Goal: Task Accomplishment & Management: Manage account settings

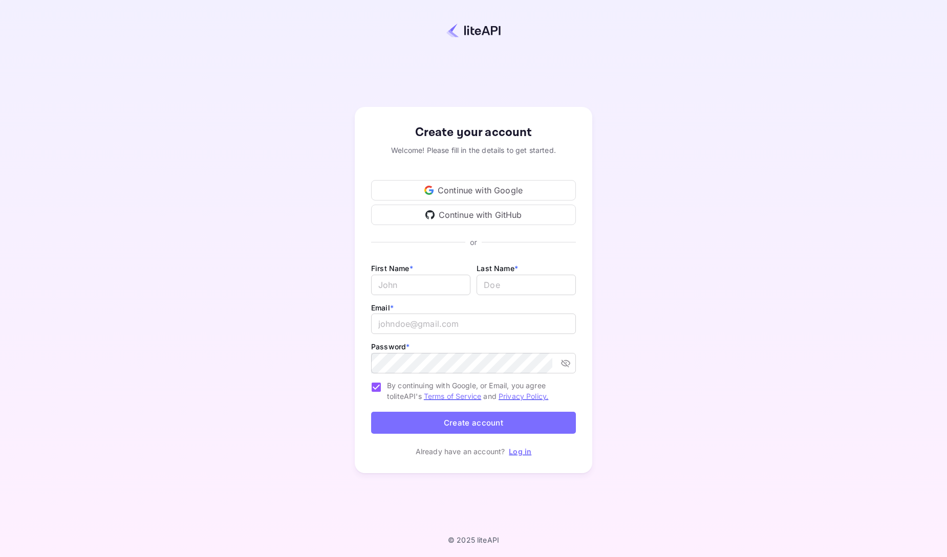
click at [422, 190] on div "Continue with Google" at bounding box center [473, 190] width 205 height 20
click at [518, 446] on p "Log in" at bounding box center [520, 451] width 23 height 11
click at [508, 447] on div "Already have an account? Log in" at bounding box center [473, 451] width 205 height 11
click at [522, 455] on link "Log in" at bounding box center [520, 451] width 23 height 9
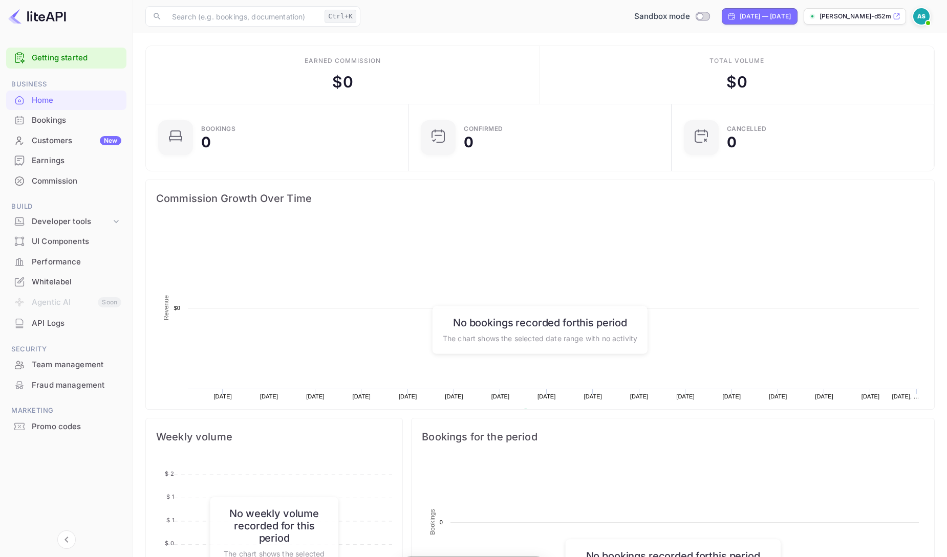
scroll to position [166, 256]
click at [75, 49] on div "Getting started" at bounding box center [66, 58] width 120 height 21
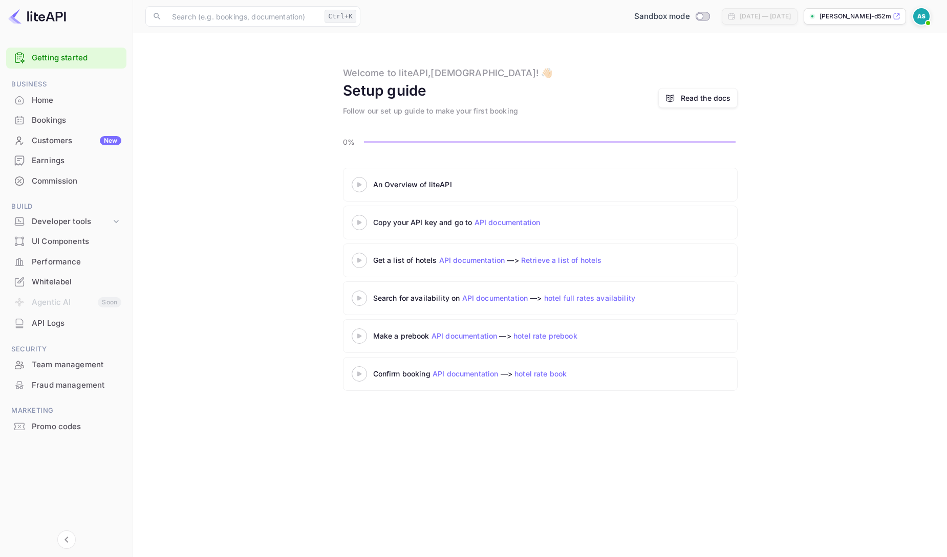
click at [513, 224] on link "API documentation" at bounding box center [508, 222] width 66 height 9
click at [680, 97] on link "Read the docs" at bounding box center [697, 98] width 79 height 20
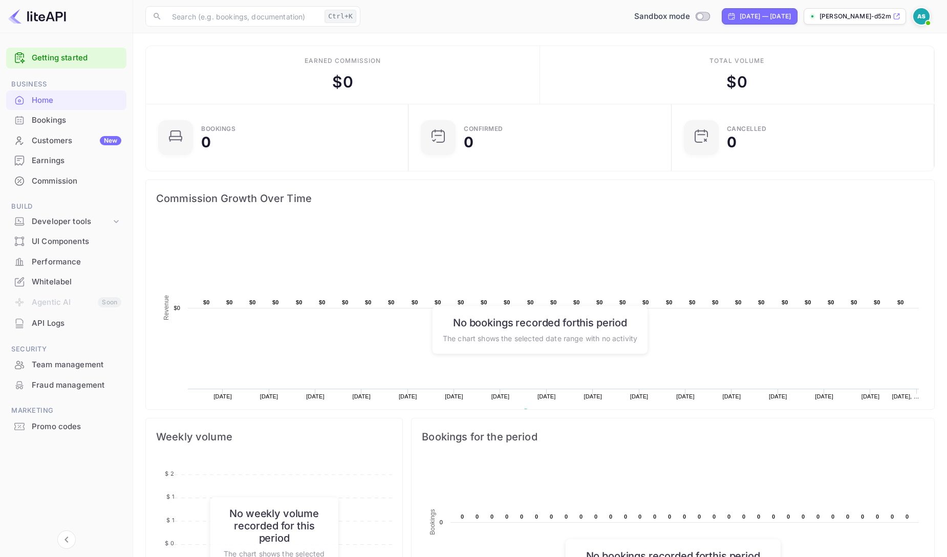
scroll to position [225, 0]
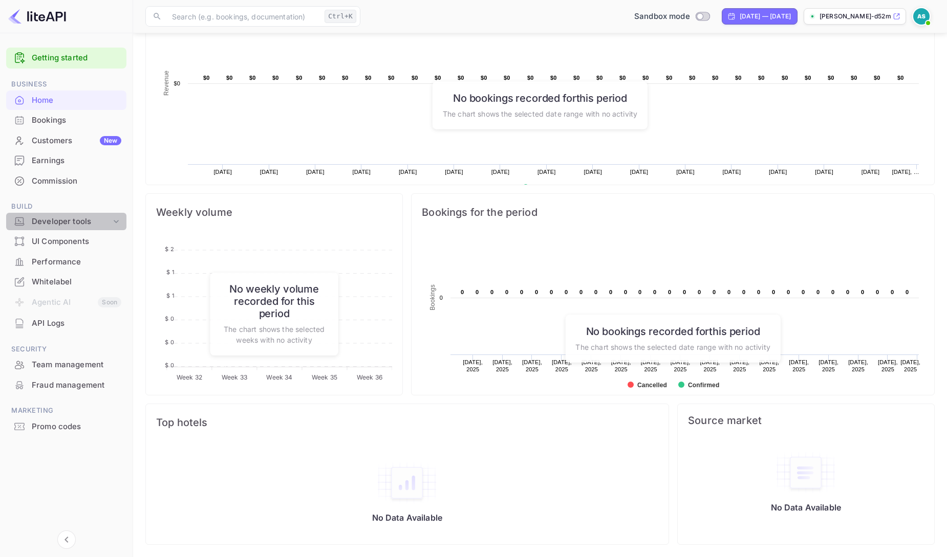
click at [67, 218] on div "Developer tools" at bounding box center [71, 222] width 79 height 12
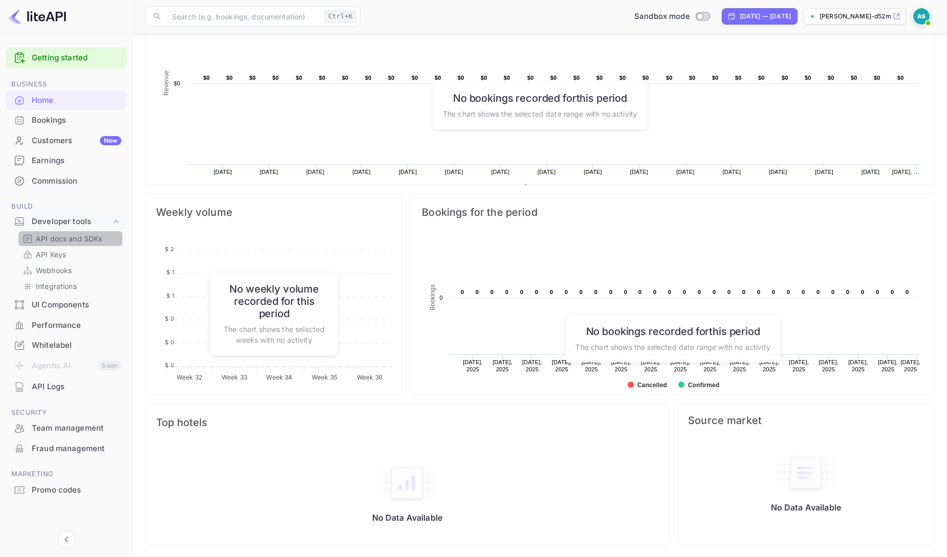
click at [71, 240] on p "API docs and SDKs" at bounding box center [69, 238] width 67 height 11
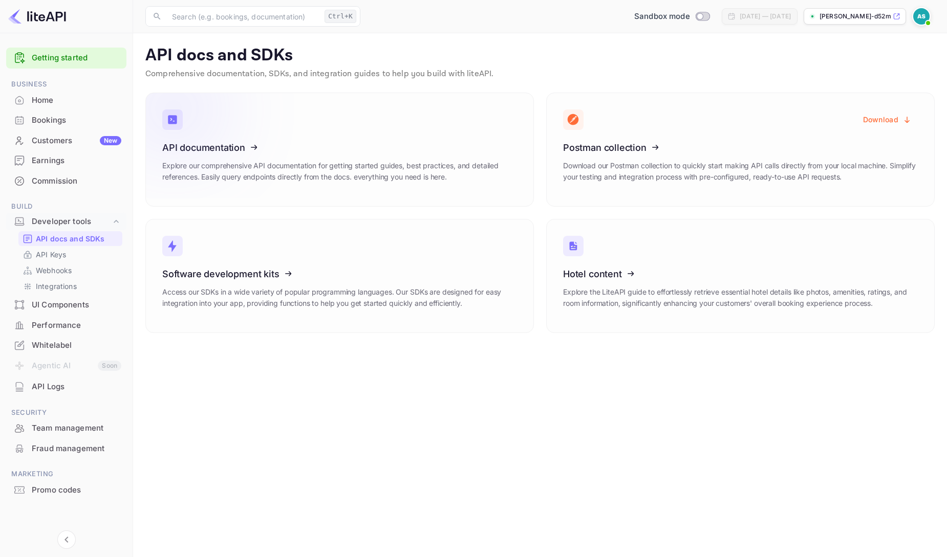
click at [263, 162] on icon at bounding box center [225, 145] width 159 height 105
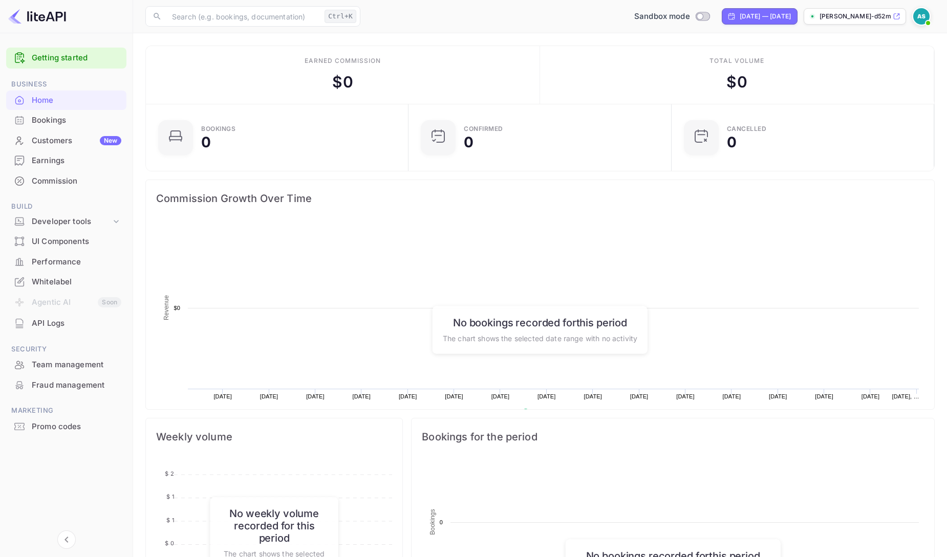
scroll to position [166, 256]
click at [62, 330] on div "API Logs" at bounding box center [66, 324] width 120 height 20
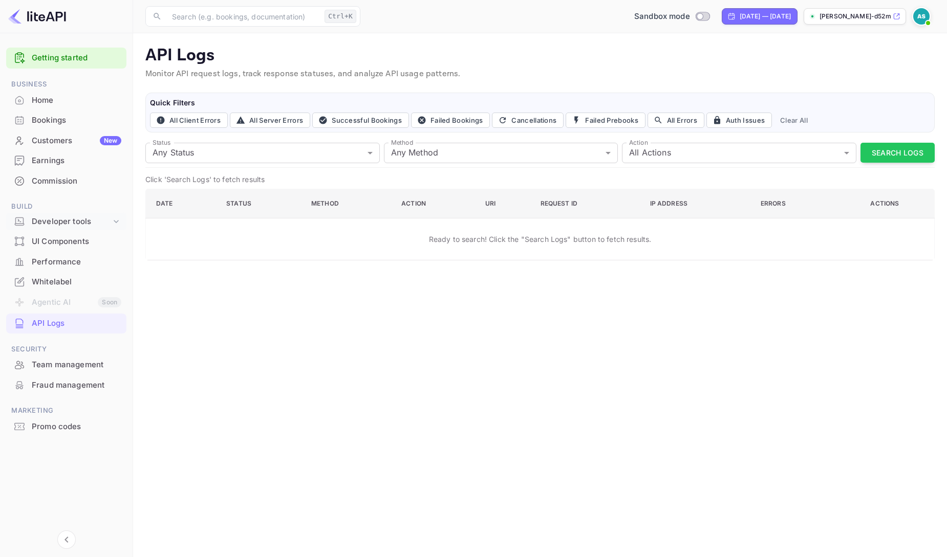
click at [93, 219] on div "Developer tools" at bounding box center [71, 222] width 79 height 12
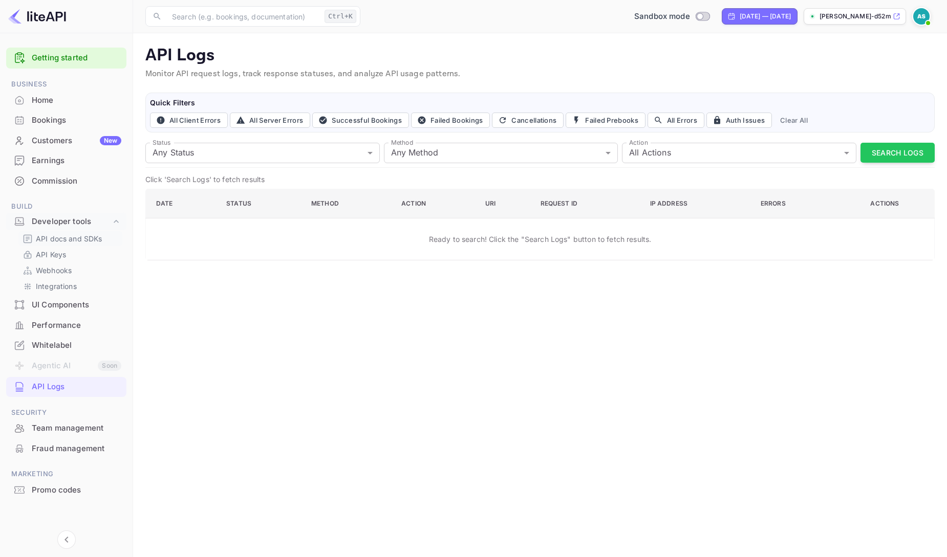
click at [91, 241] on p "API docs and SDKs" at bounding box center [69, 238] width 67 height 11
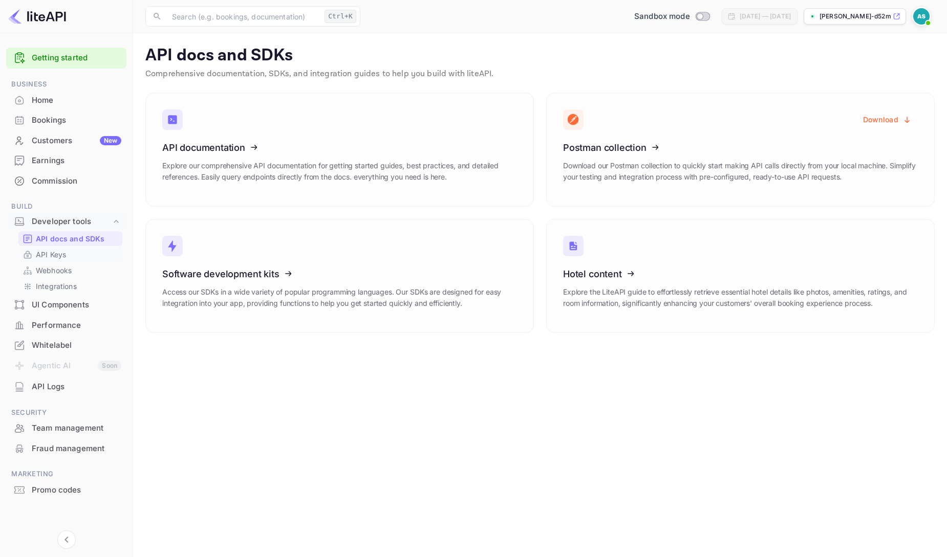
click at [90, 250] on link "API Keys" at bounding box center [71, 254] width 96 height 11
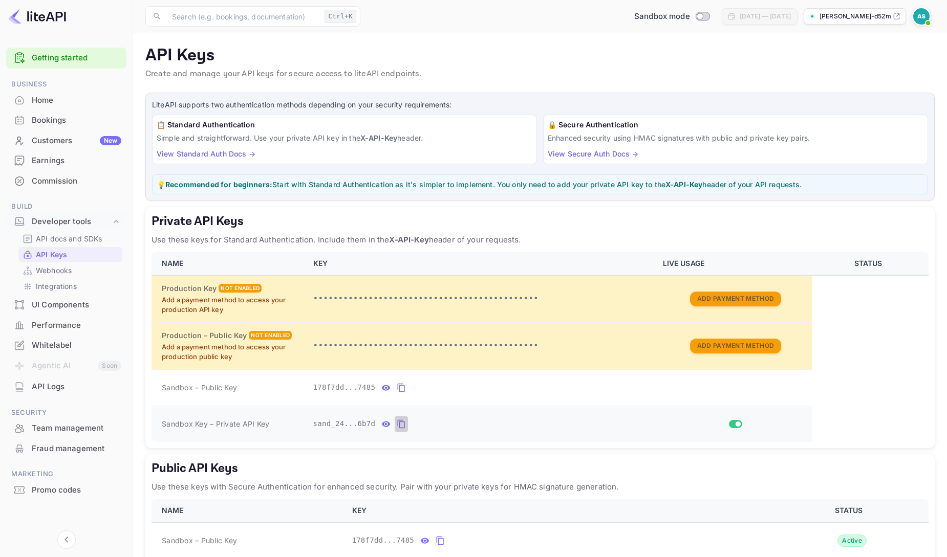
click at [403, 427] on icon "private api keys table" at bounding box center [401, 424] width 9 height 12
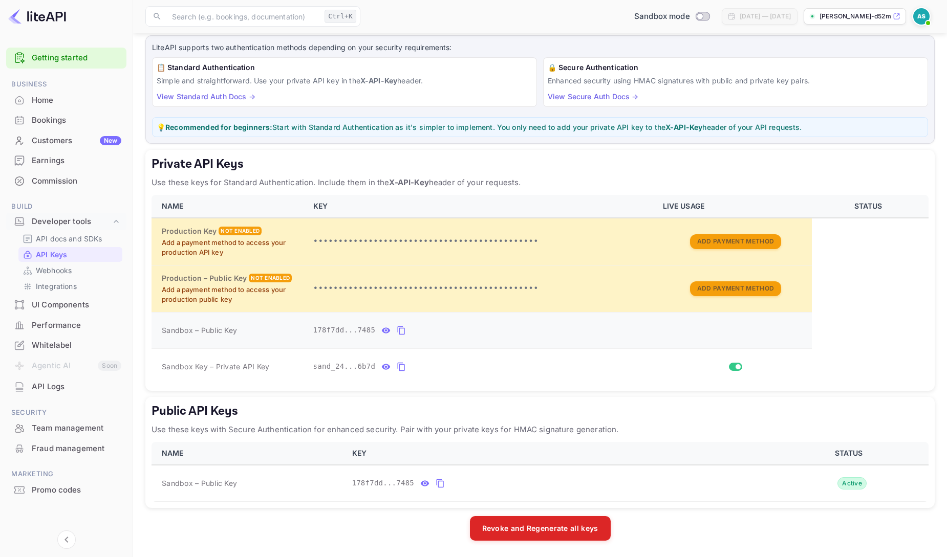
click at [398, 331] on icon "private api keys table" at bounding box center [401, 331] width 7 height 9
click at [399, 372] on icon "private api keys table" at bounding box center [401, 367] width 9 height 12
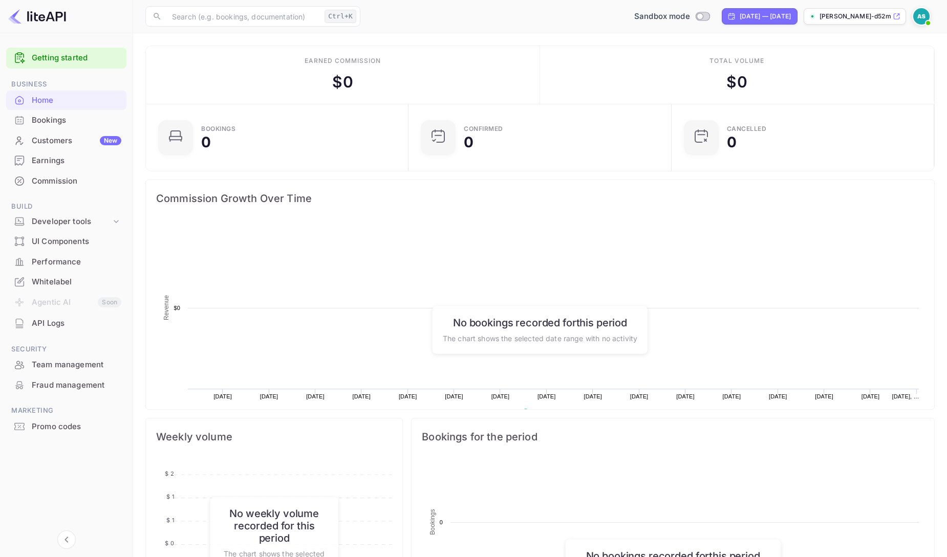
scroll to position [166, 256]
click at [921, 19] on img at bounding box center [921, 16] width 16 height 16
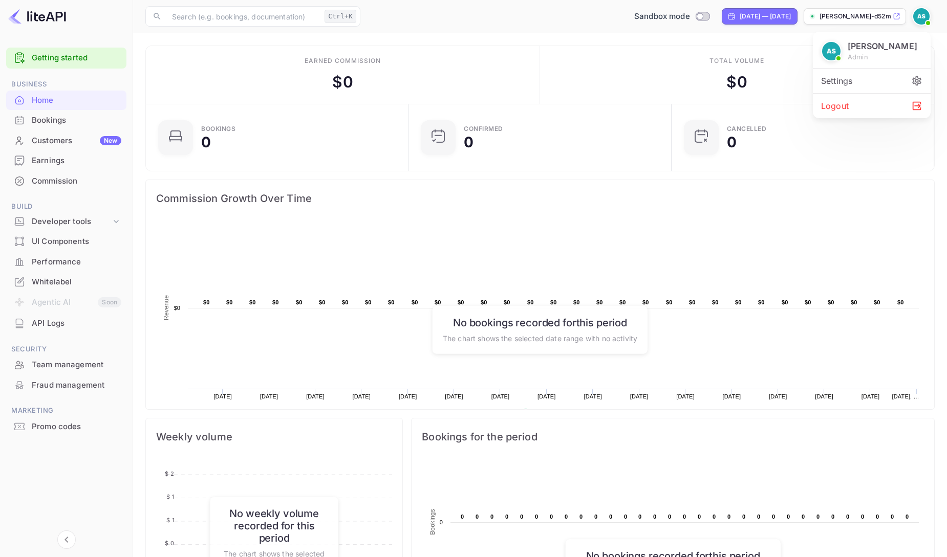
click at [845, 76] on div "Settings" at bounding box center [872, 81] width 118 height 25
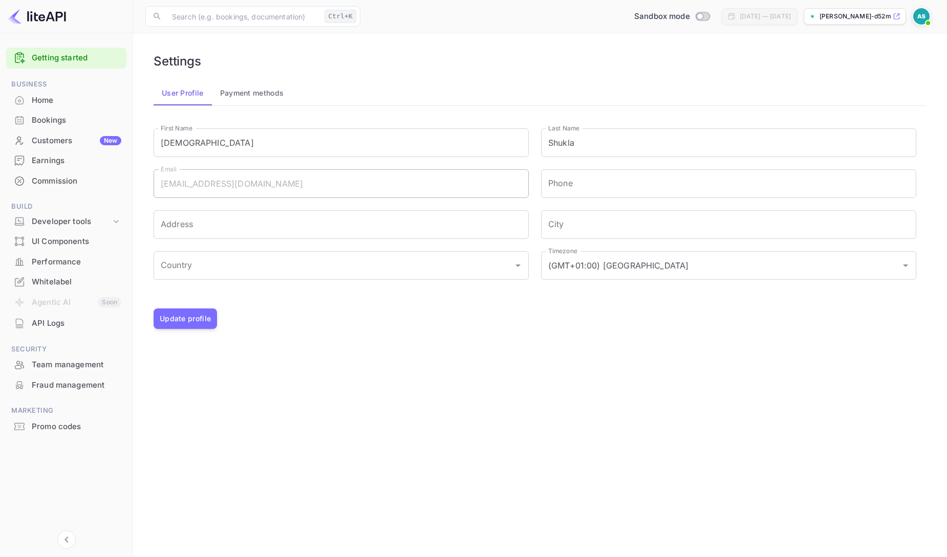
click at [71, 326] on div "API Logs" at bounding box center [77, 324] width 90 height 12
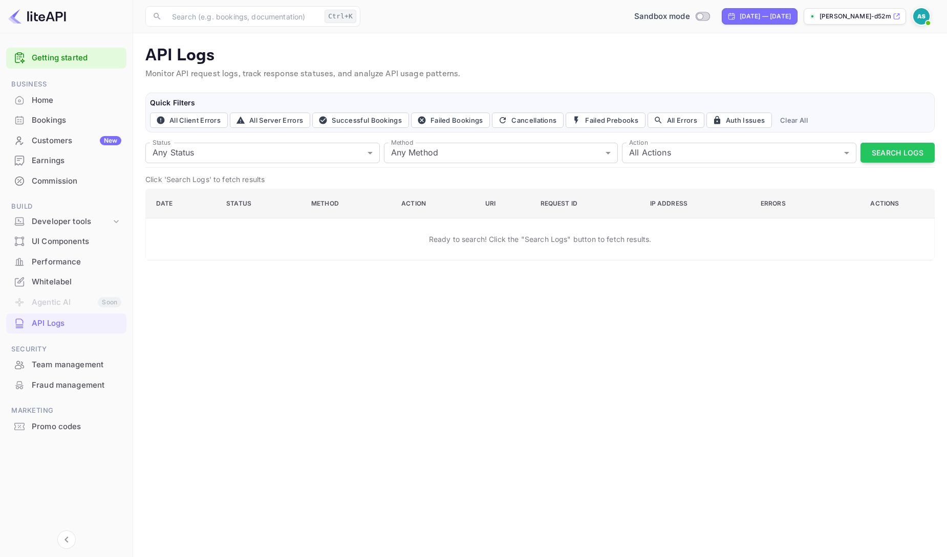
click at [61, 248] on div "UI Components" at bounding box center [77, 242] width 90 height 12
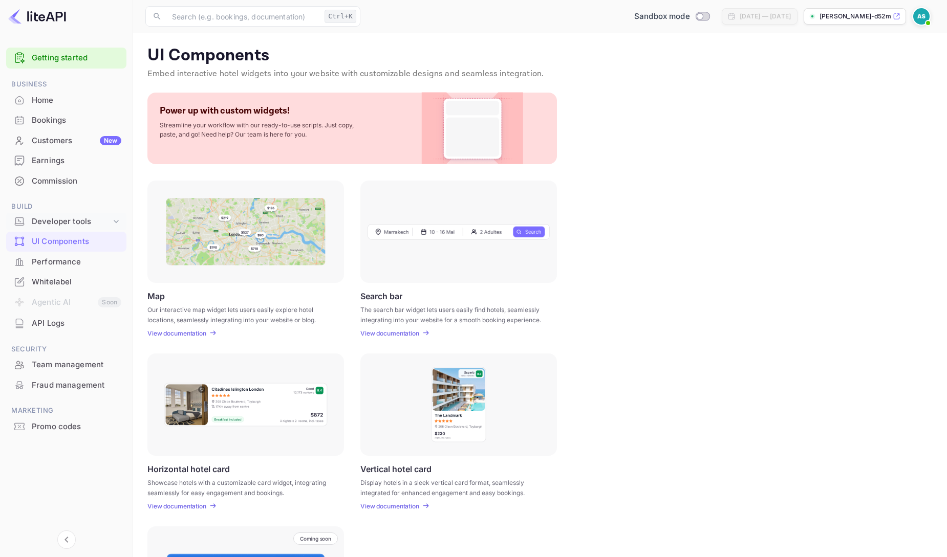
click at [71, 220] on div "Developer tools" at bounding box center [71, 222] width 79 height 12
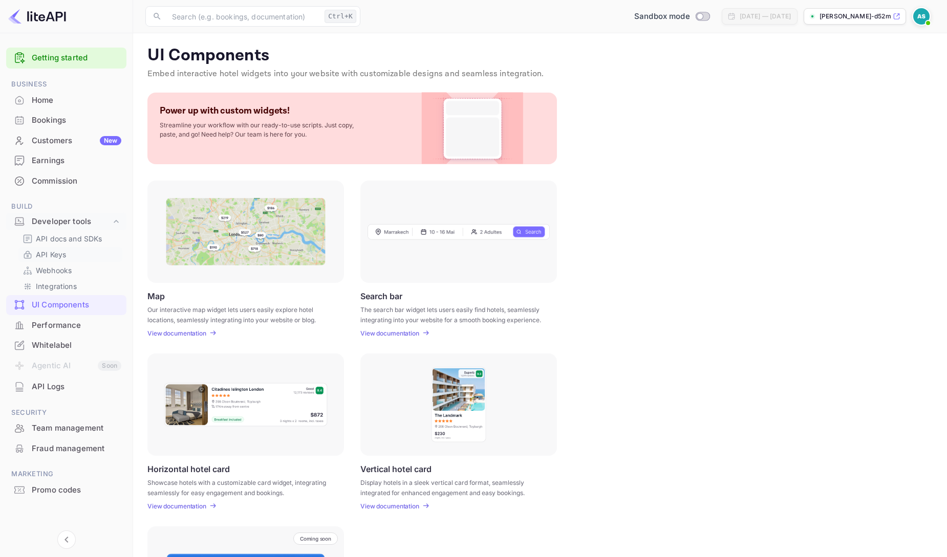
click at [55, 254] on p "API Keys" at bounding box center [51, 254] width 30 height 11
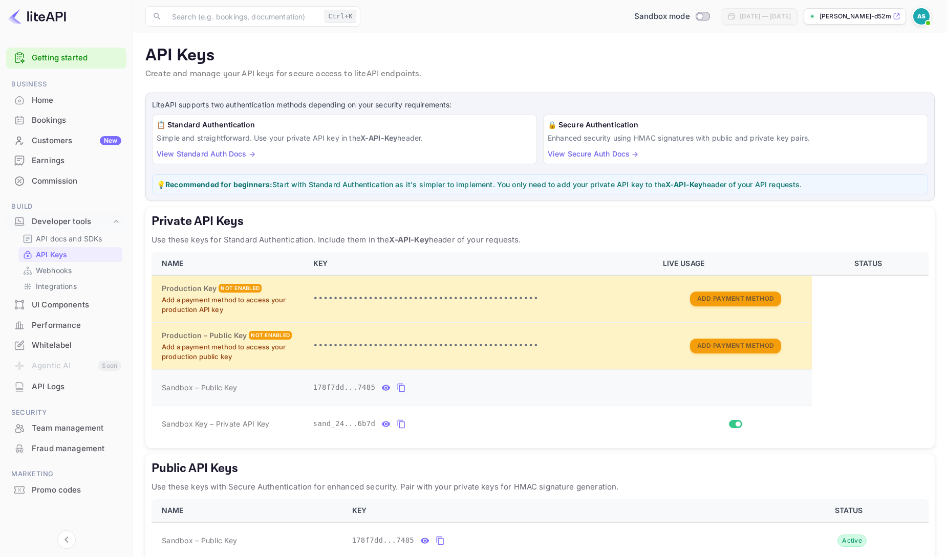
scroll to position [57, 0]
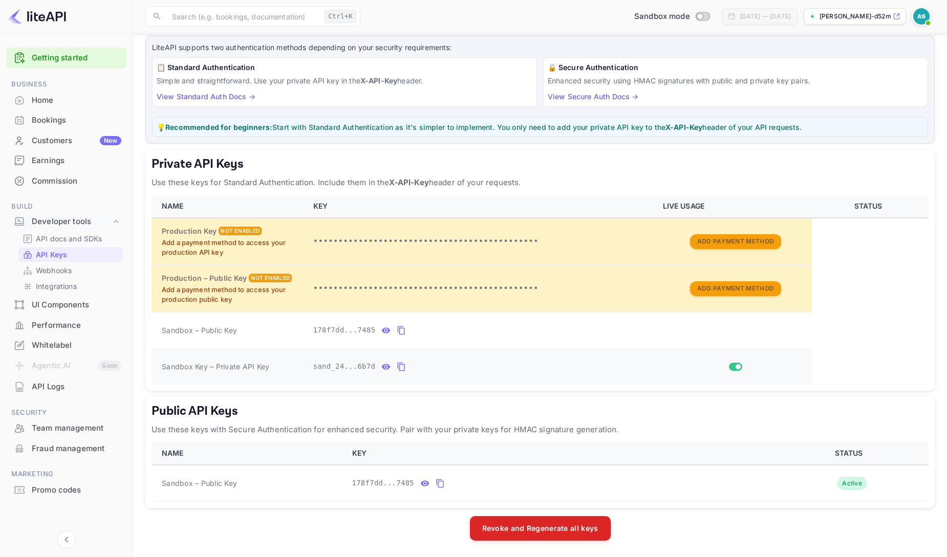
click at [406, 370] on button "private api keys table" at bounding box center [401, 367] width 13 height 16
click at [398, 361] on icon "private api keys table" at bounding box center [401, 367] width 9 height 12
